Goal: Information Seeking & Learning: Check status

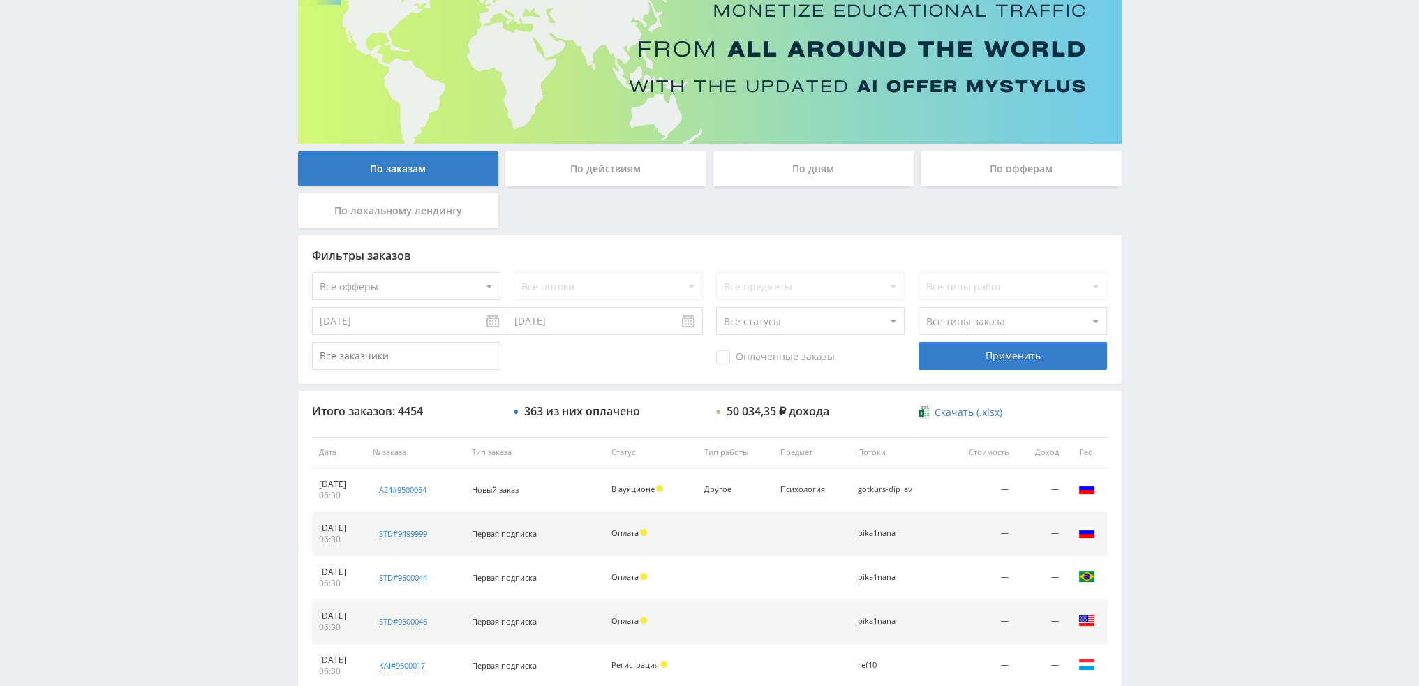
scroll to position [64, 0]
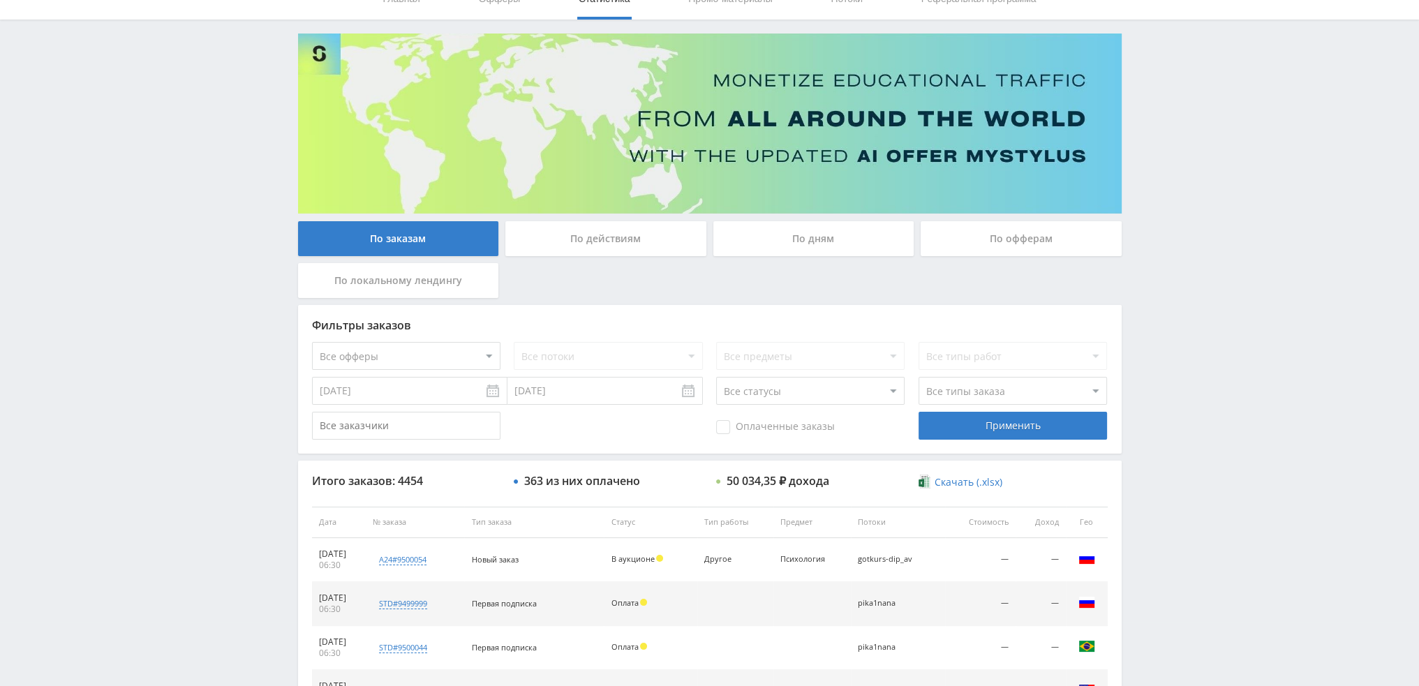
click at [833, 228] on div "По дням" at bounding box center [814, 238] width 201 height 35
click at [0, 0] on input "По дням" at bounding box center [0, 0] width 0 height 0
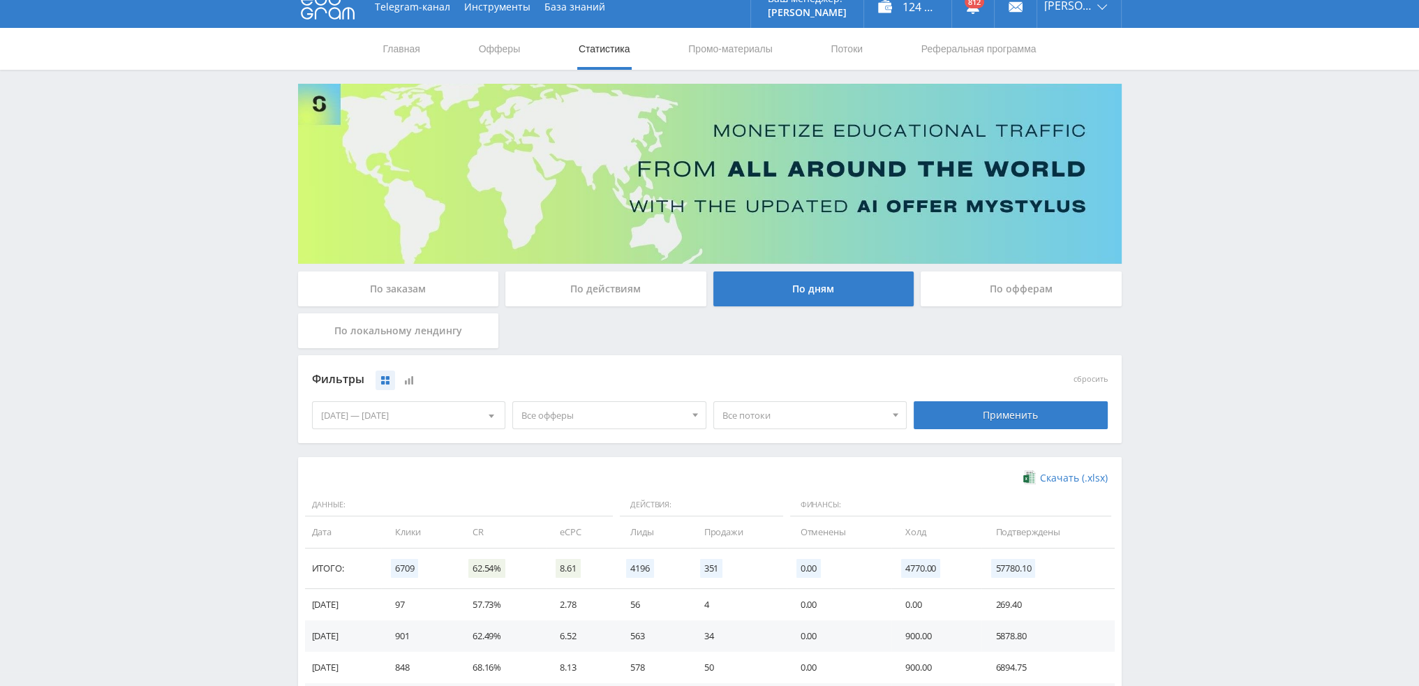
scroll to position [0, 0]
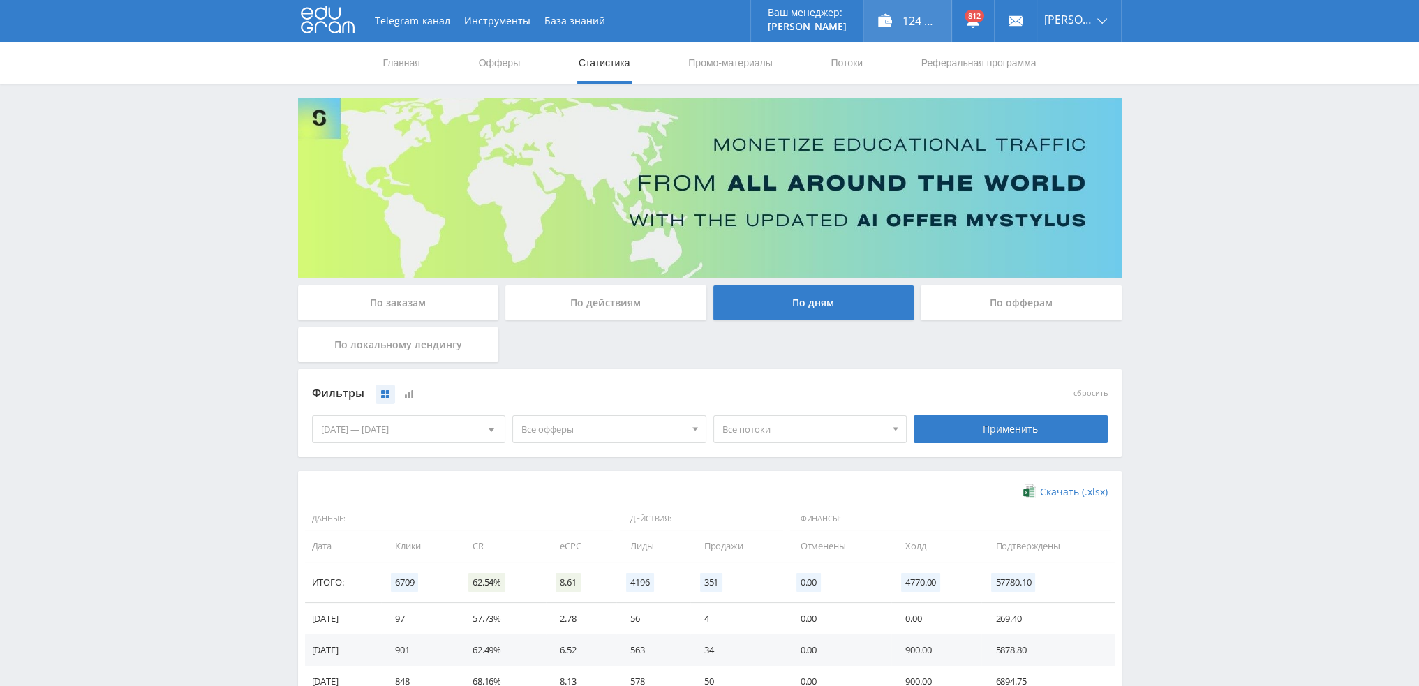
click at [916, 19] on div "124 725,00 ₽" at bounding box center [907, 21] width 87 height 42
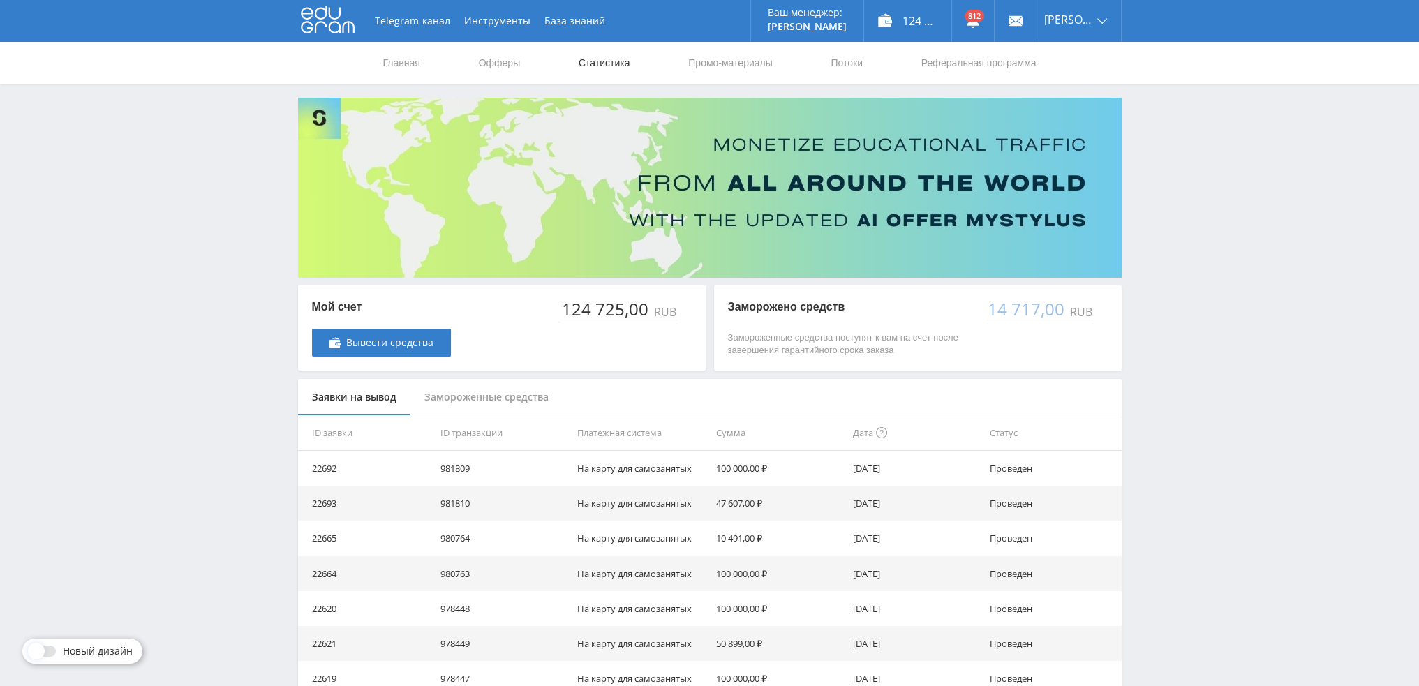
click at [598, 71] on link "Статистика" at bounding box center [604, 63] width 54 height 42
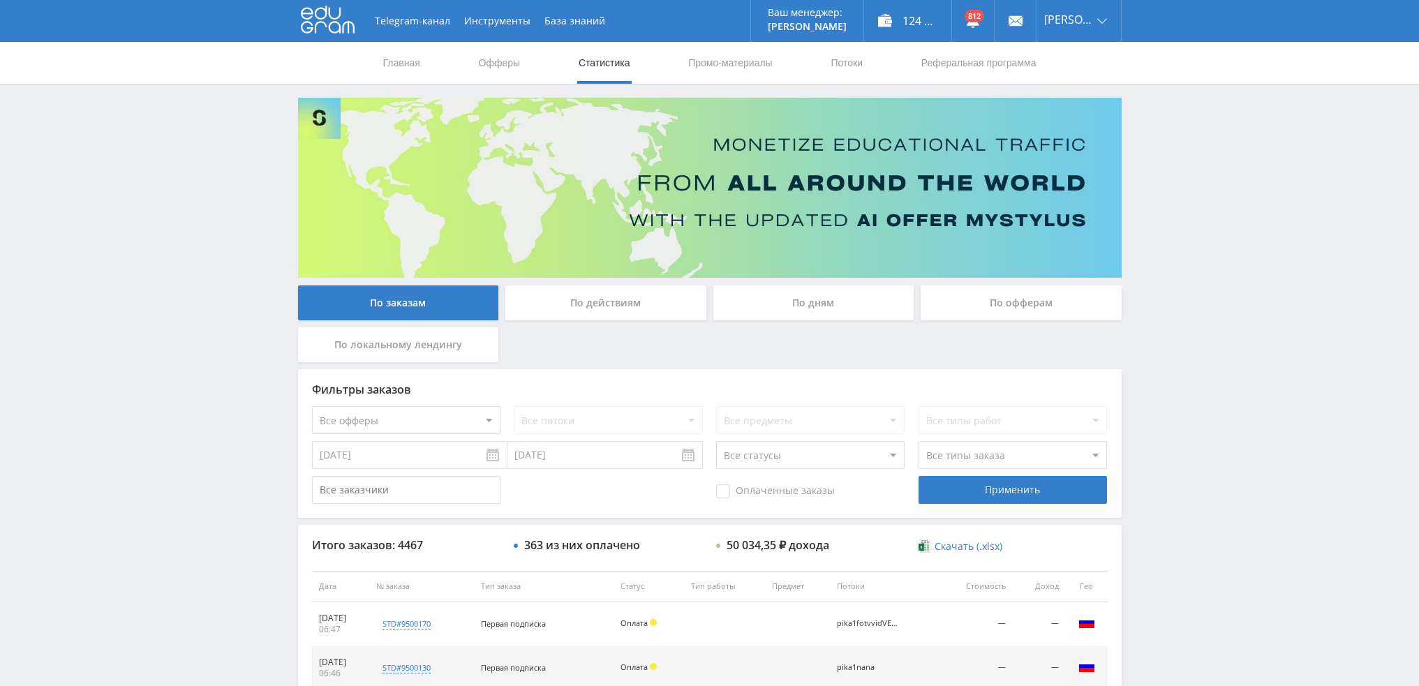
scroll to position [483, 0]
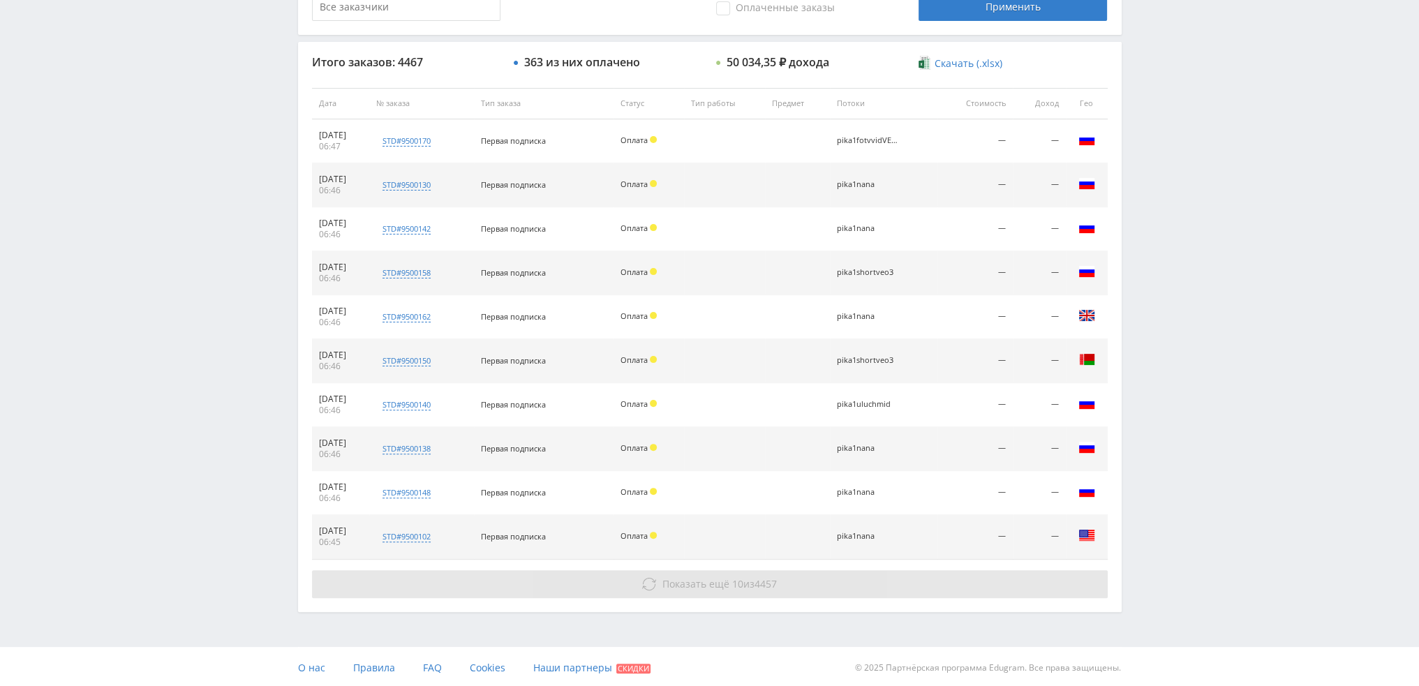
click at [640, 589] on button "Показать ещё 10 из 4457" at bounding box center [710, 584] width 796 height 28
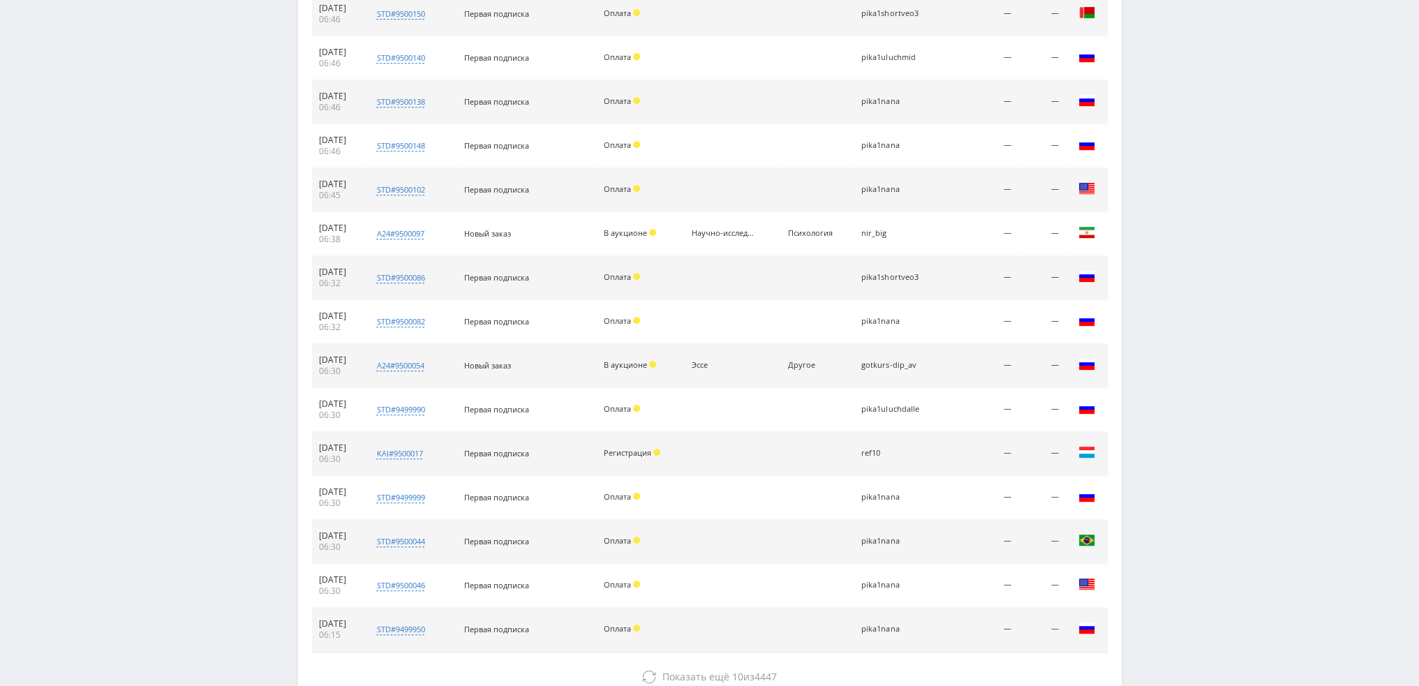
scroll to position [832, 0]
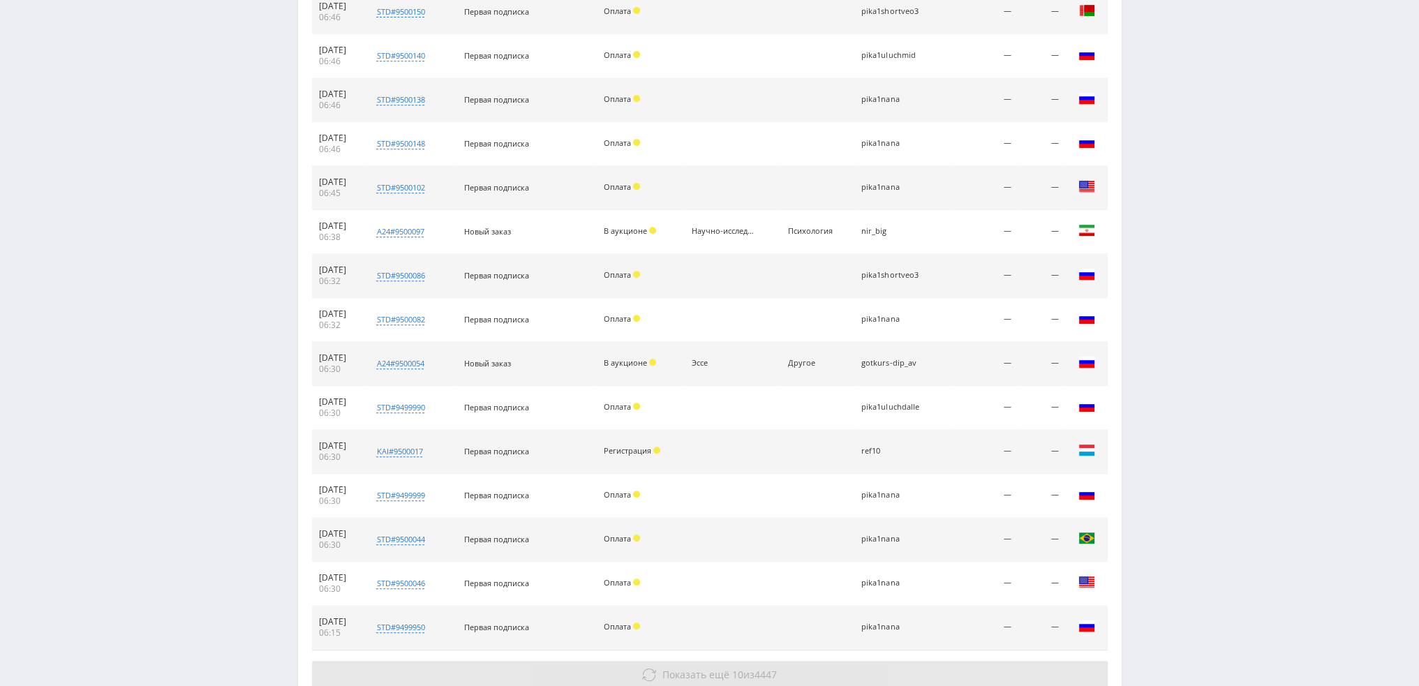
click at [702, 661] on button "Показать ещё 10 из 4447" at bounding box center [710, 675] width 796 height 28
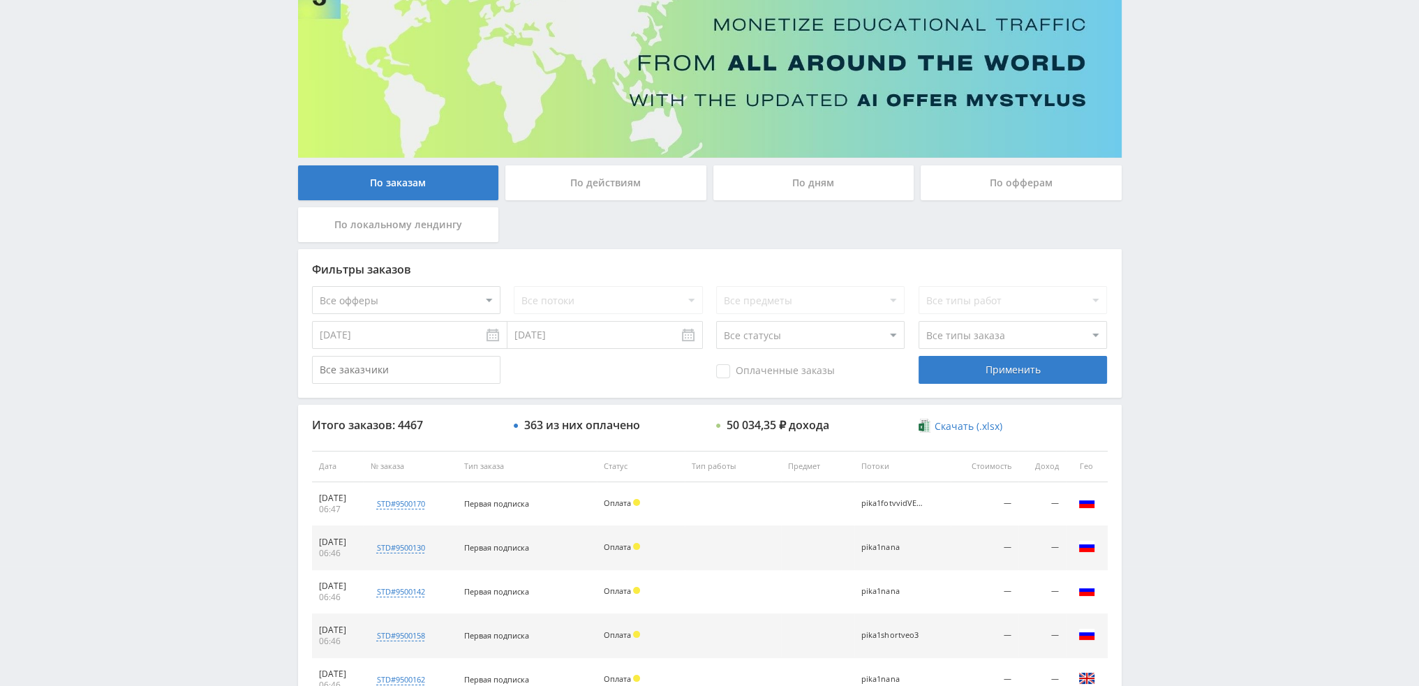
scroll to position [103, 0]
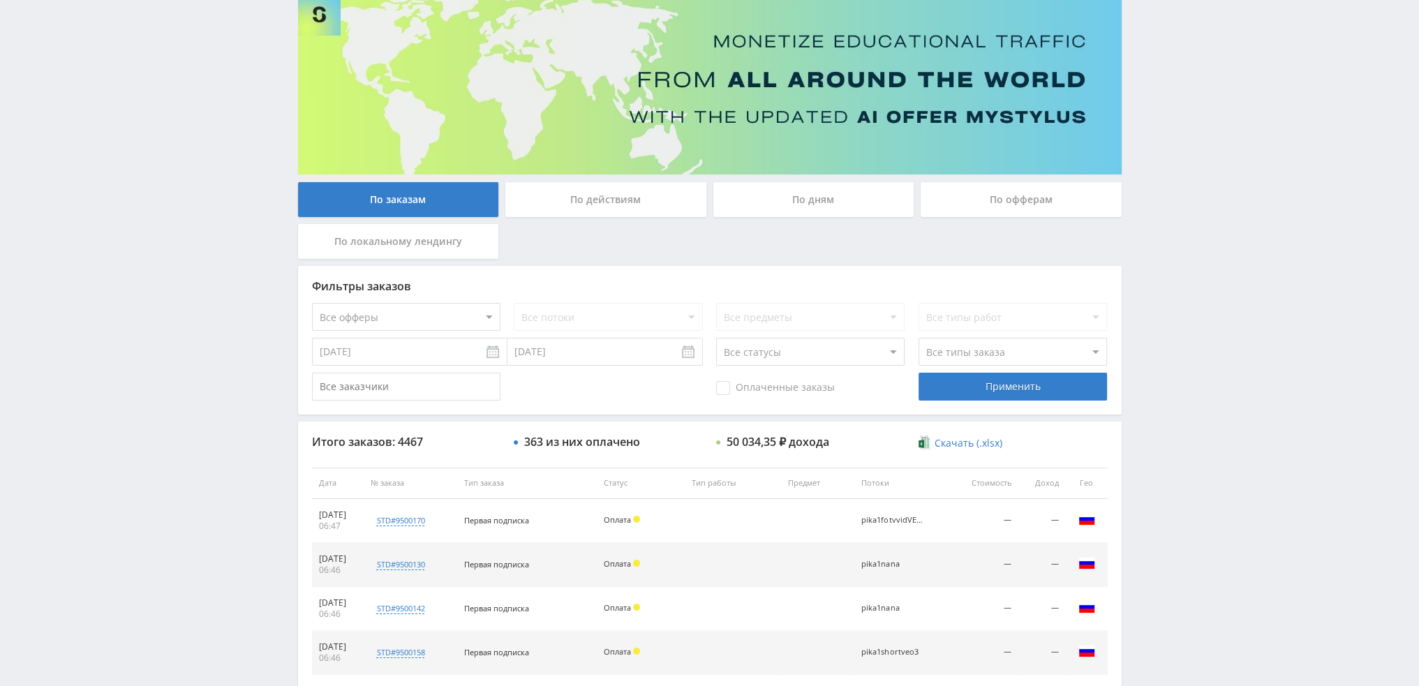
click at [768, 198] on div "По дням" at bounding box center [814, 199] width 201 height 35
click at [0, 0] on input "По дням" at bounding box center [0, 0] width 0 height 0
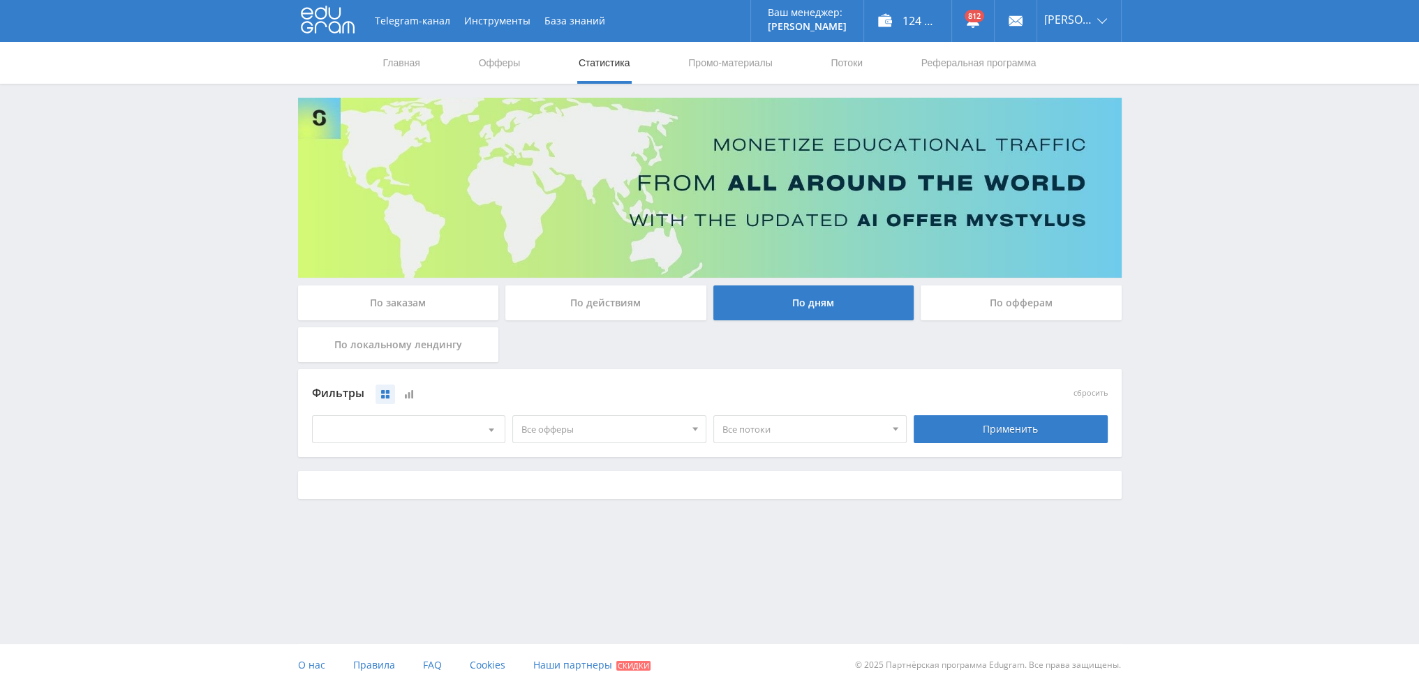
scroll to position [0, 0]
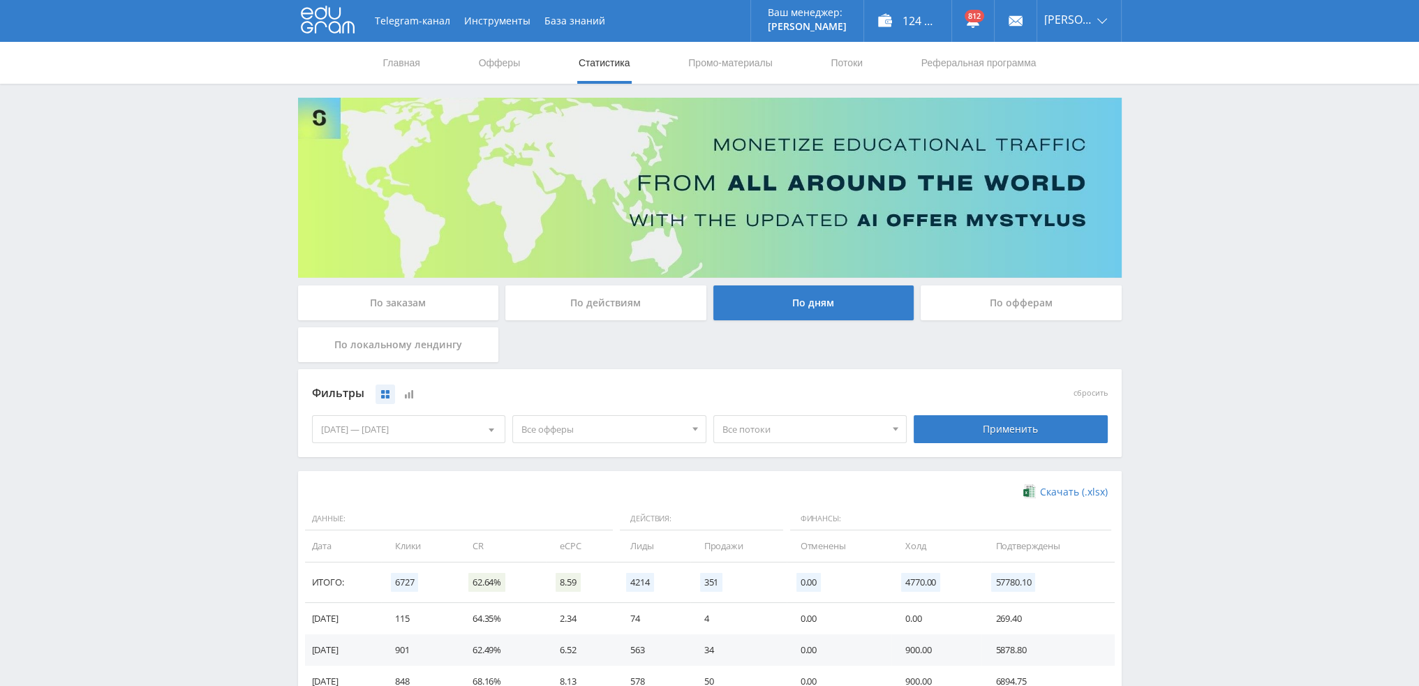
drag, startPoint x: 595, startPoint y: 427, endPoint x: 593, endPoint y: 434, distance: 7.1
click at [594, 427] on span "Все офферы" at bounding box center [603, 429] width 163 height 27
click at [573, 494] on button "Кампус AI" at bounding box center [609, 497] width 193 height 20
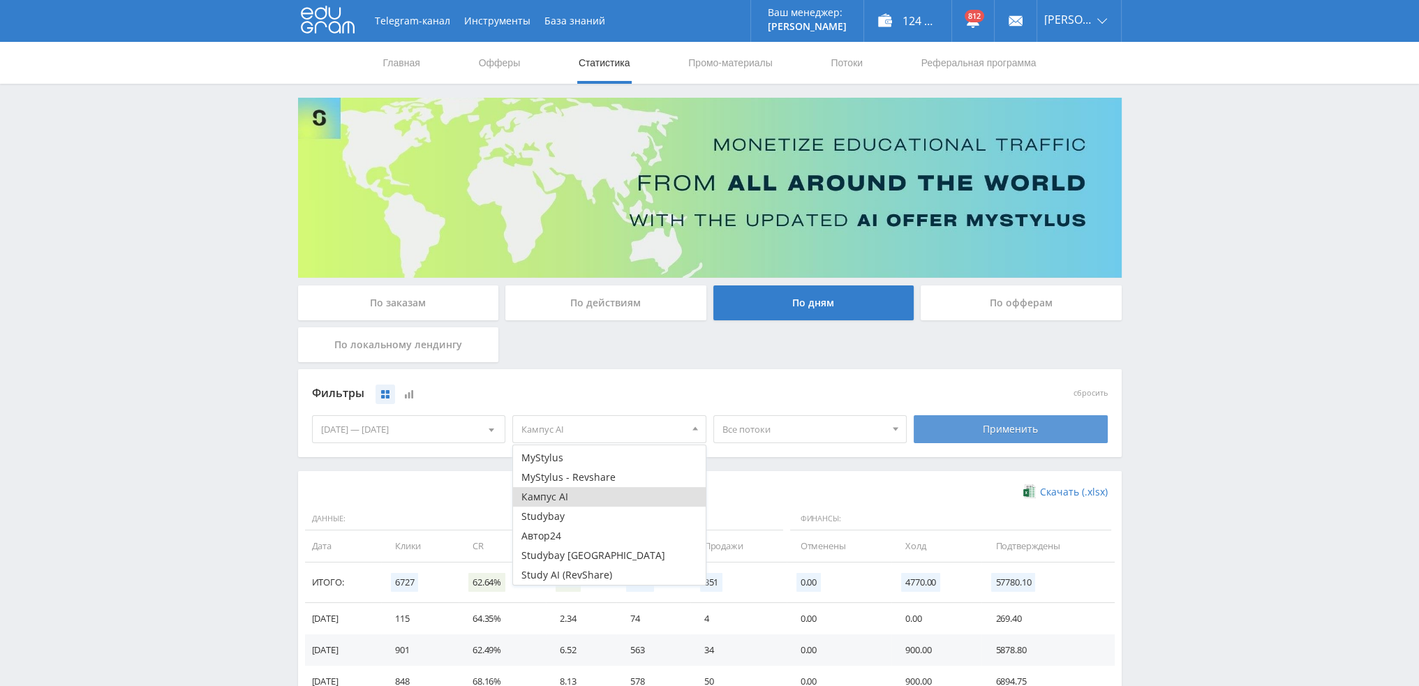
click at [980, 430] on div "Применить" at bounding box center [1011, 429] width 194 height 28
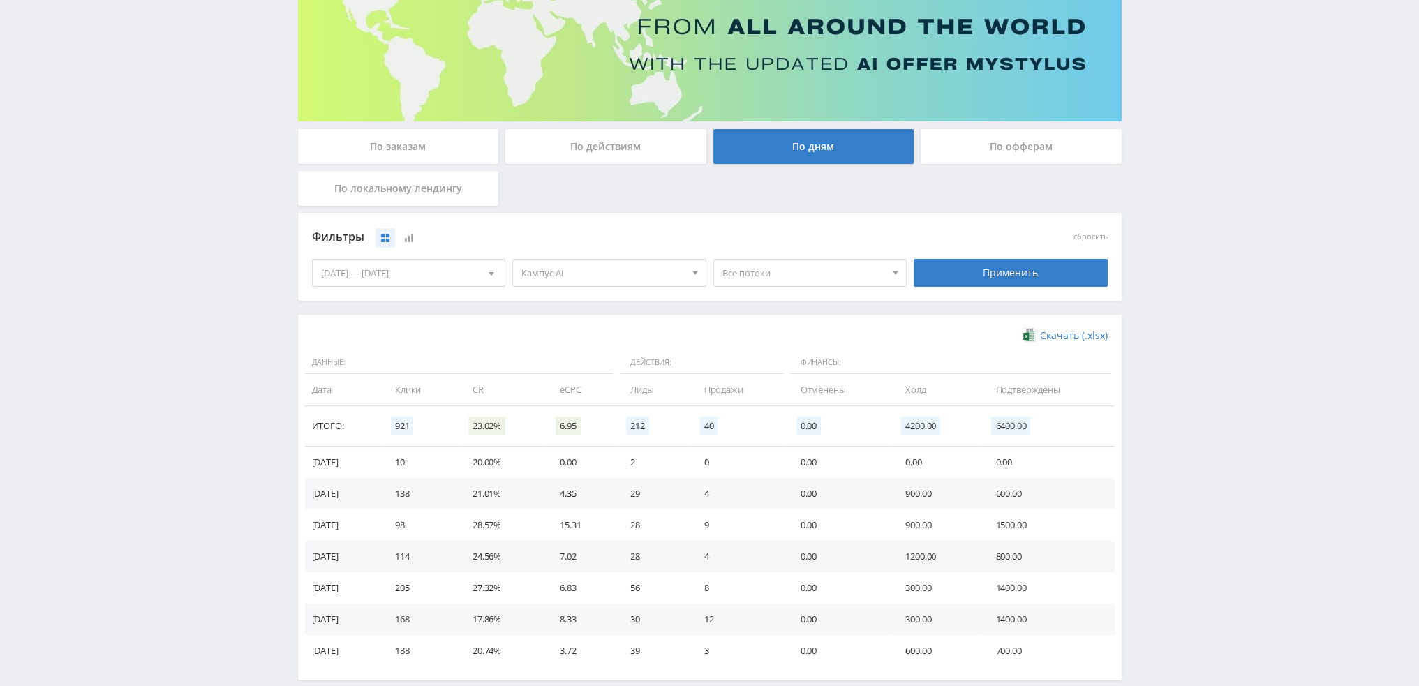
scroll to position [226, 0]
